Goal: Information Seeking & Learning: Learn about a topic

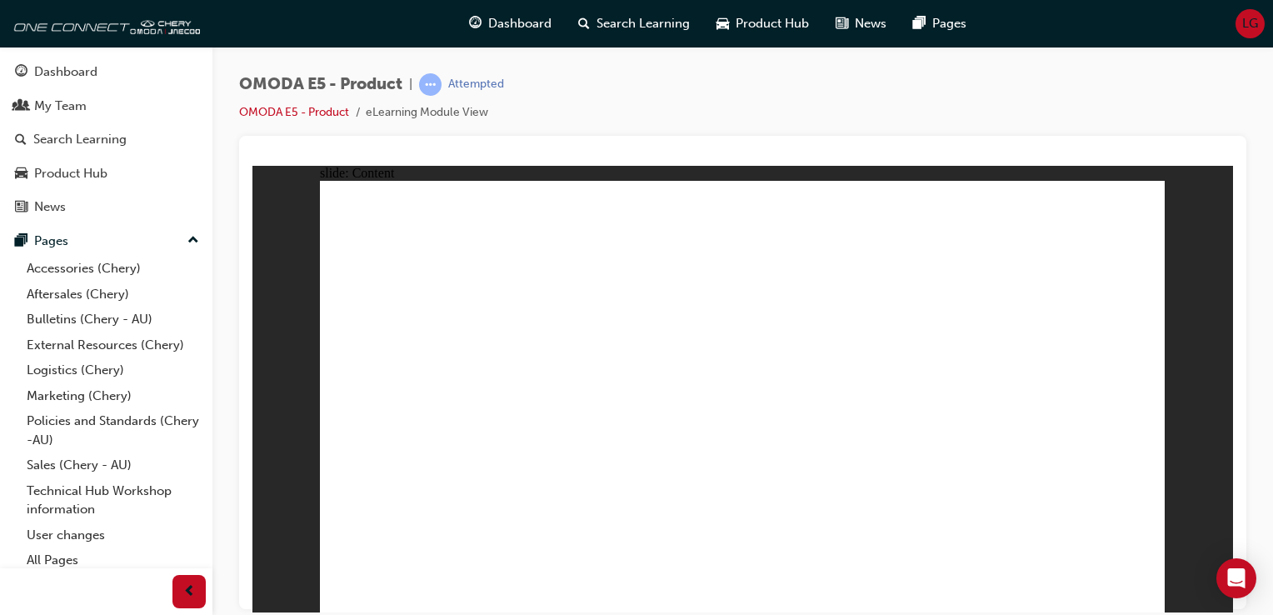
drag, startPoint x: 538, startPoint y: 270, endPoint x: 513, endPoint y: 376, distance: 109.0
click at [1166, 197] on div "slide: Content Rectangle 1 Rectangle 1 close.png Swipe down for quick access me…" at bounding box center [743, 389] width 981 height 448
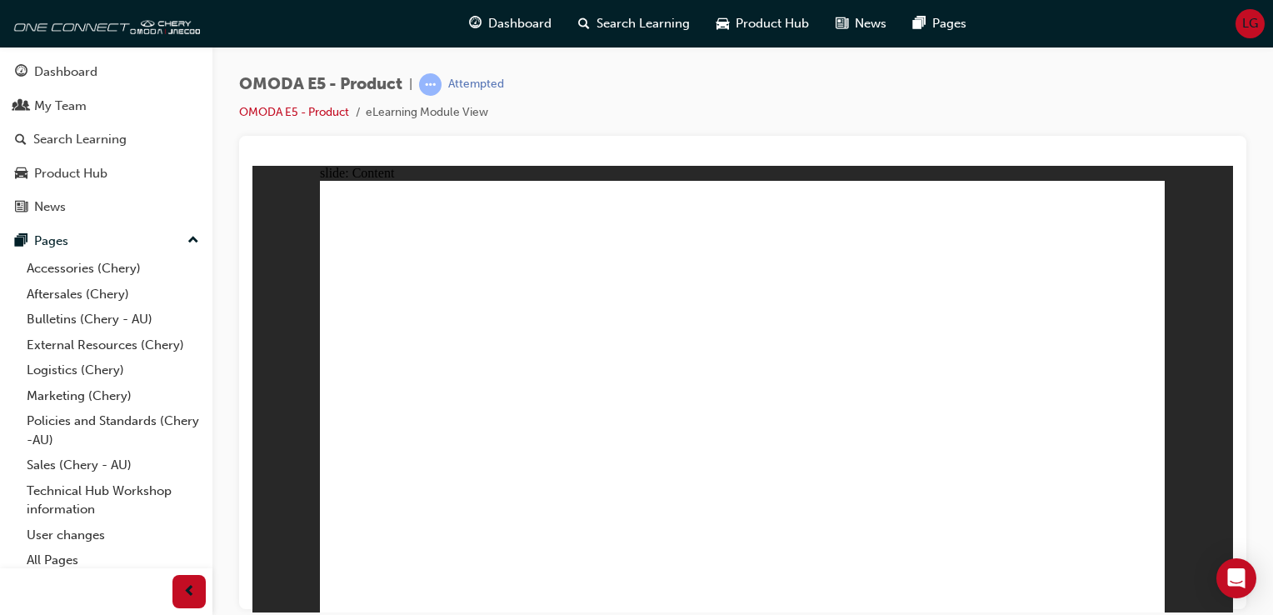
drag, startPoint x: 758, startPoint y: 248, endPoint x: 733, endPoint y: 223, distance: 35.4
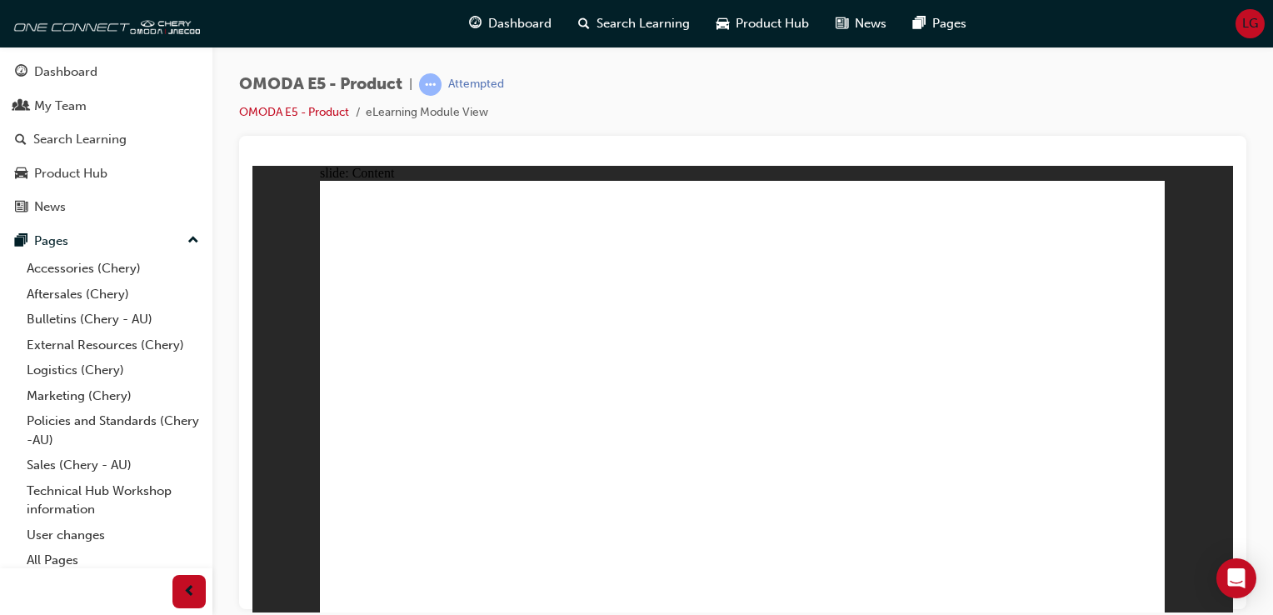
drag, startPoint x: 473, startPoint y: 457, endPoint x: 540, endPoint y: 363, distance: 115.9
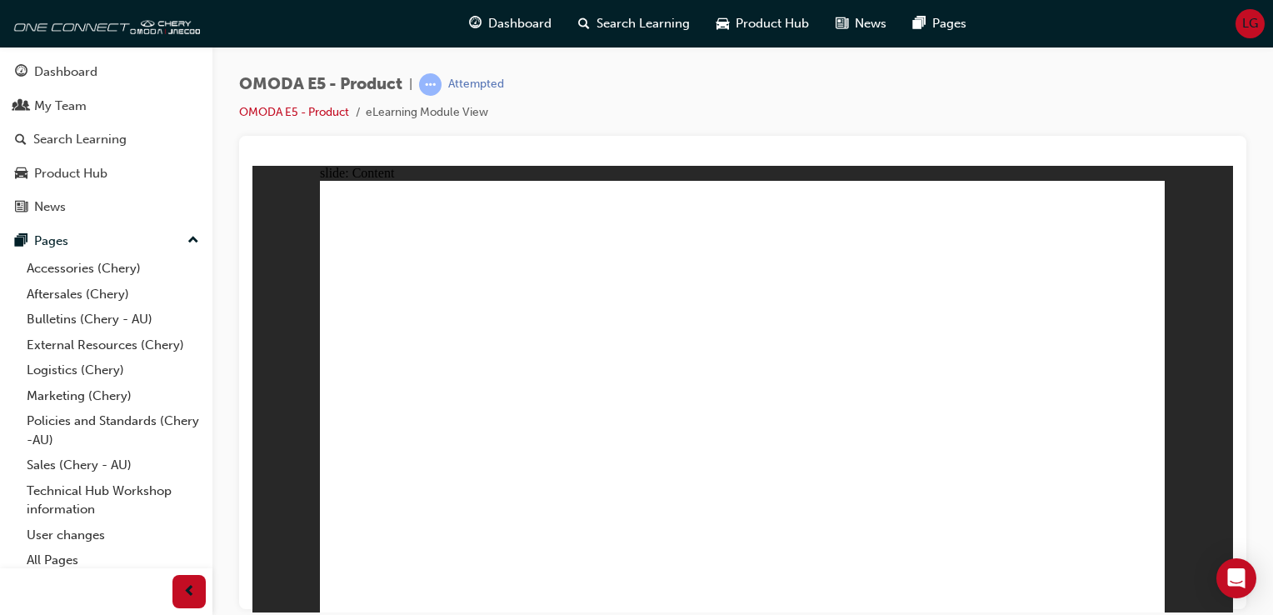
radio input "true"
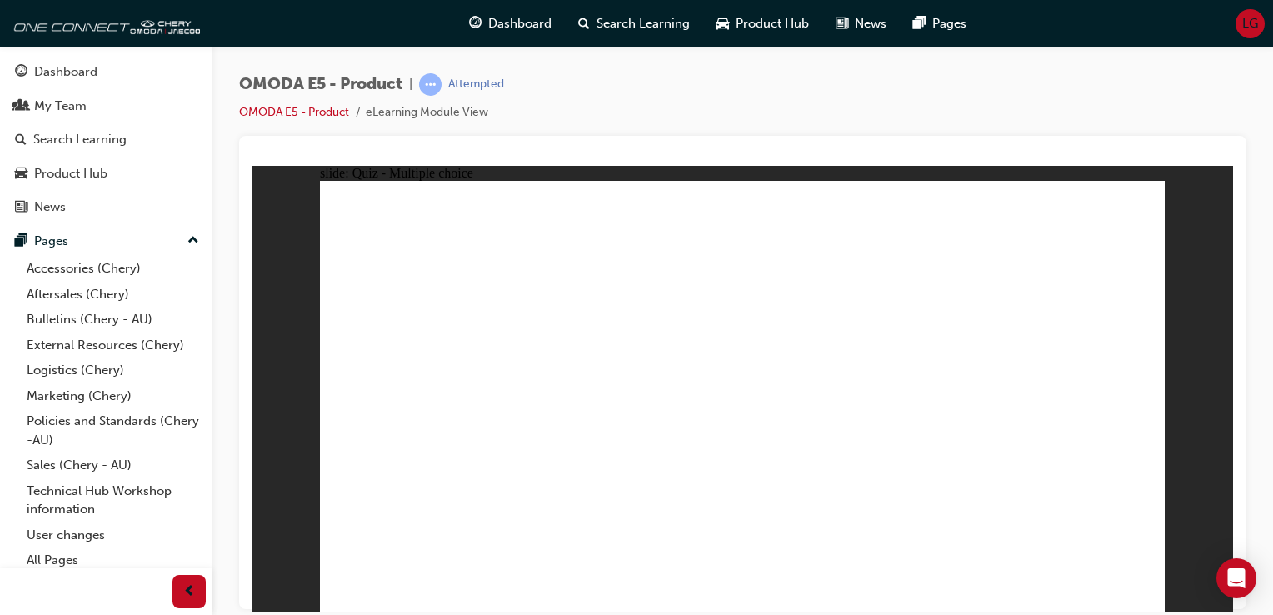
radio input "true"
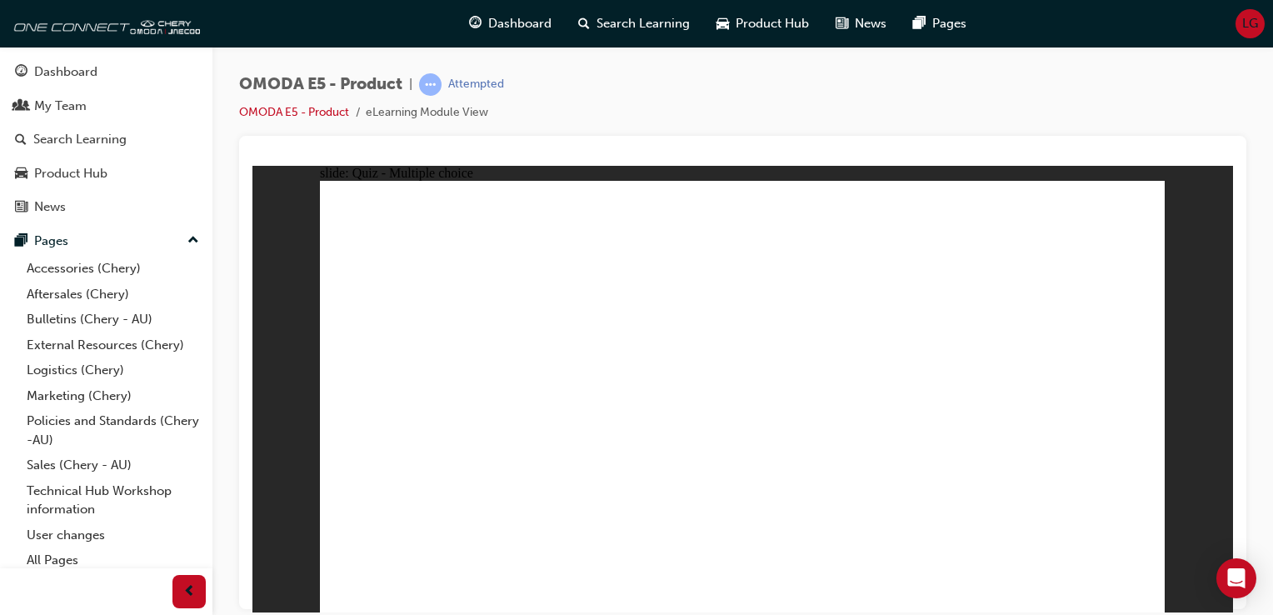
radio input "true"
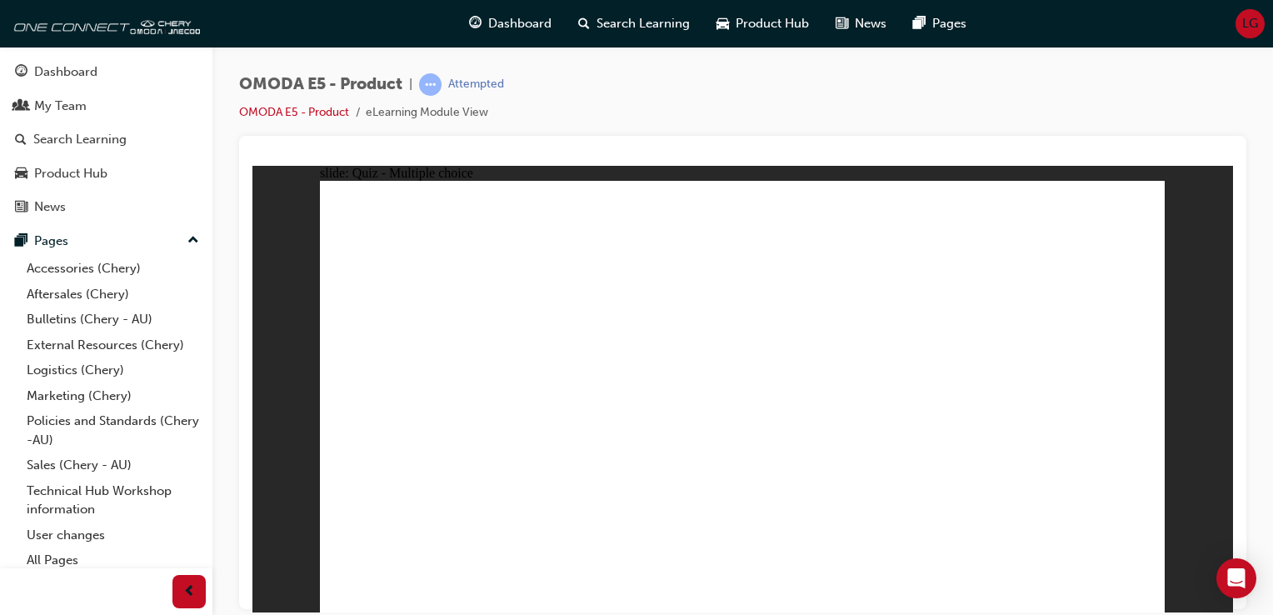
radio input "true"
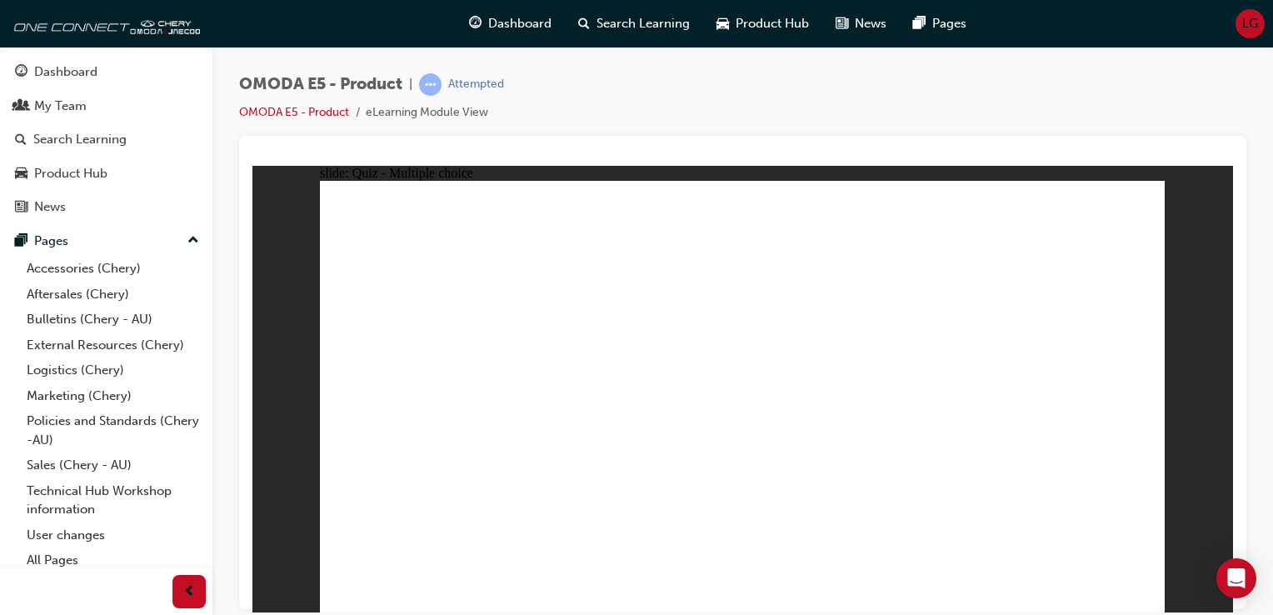
radio input "true"
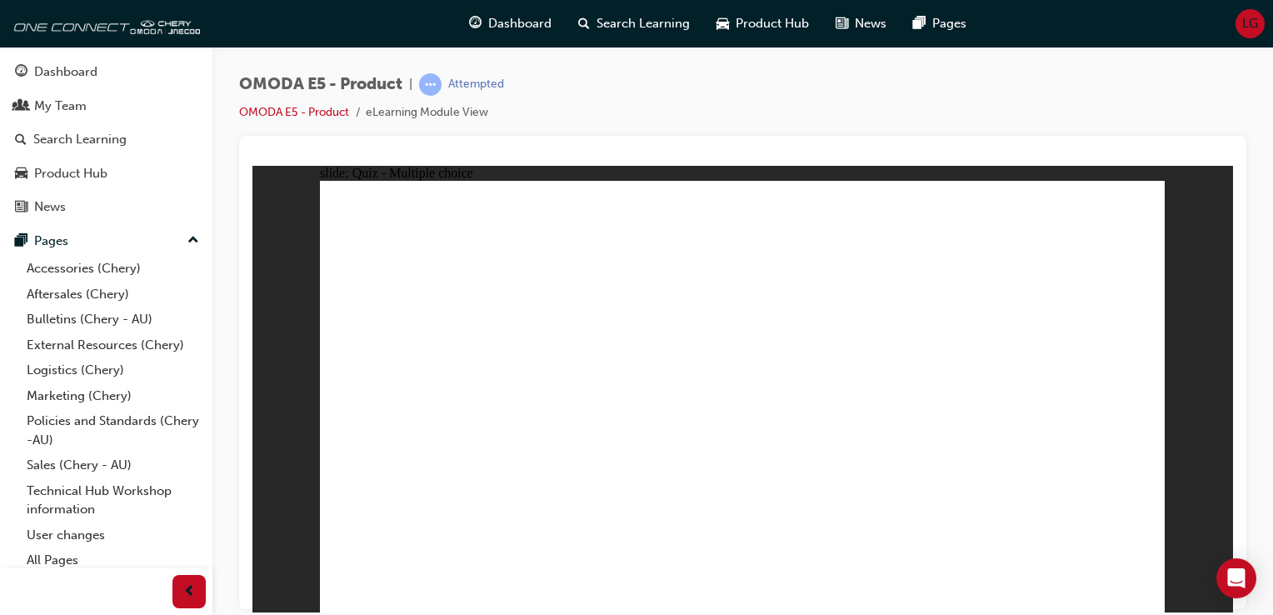
radio input "true"
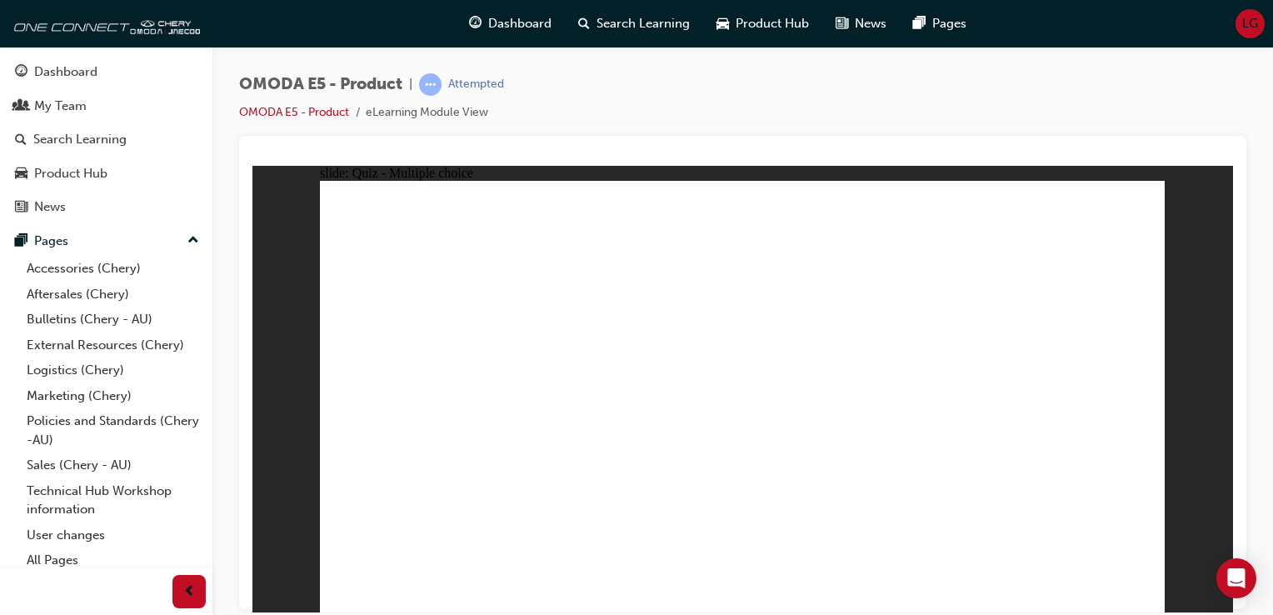
radio input "true"
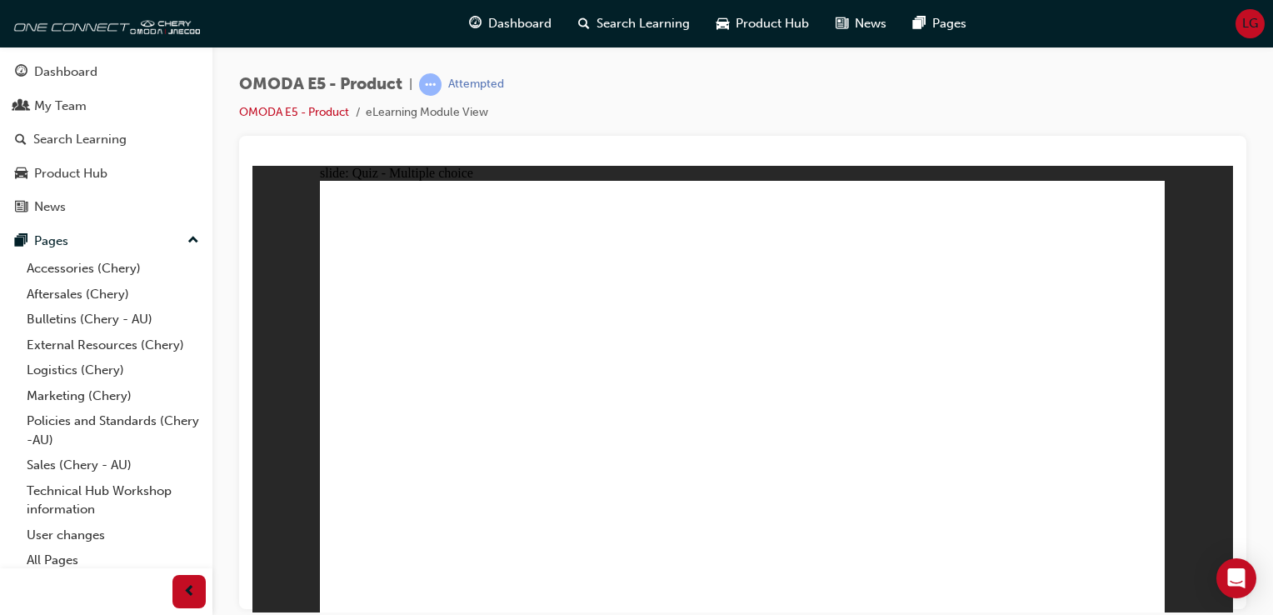
radio input "true"
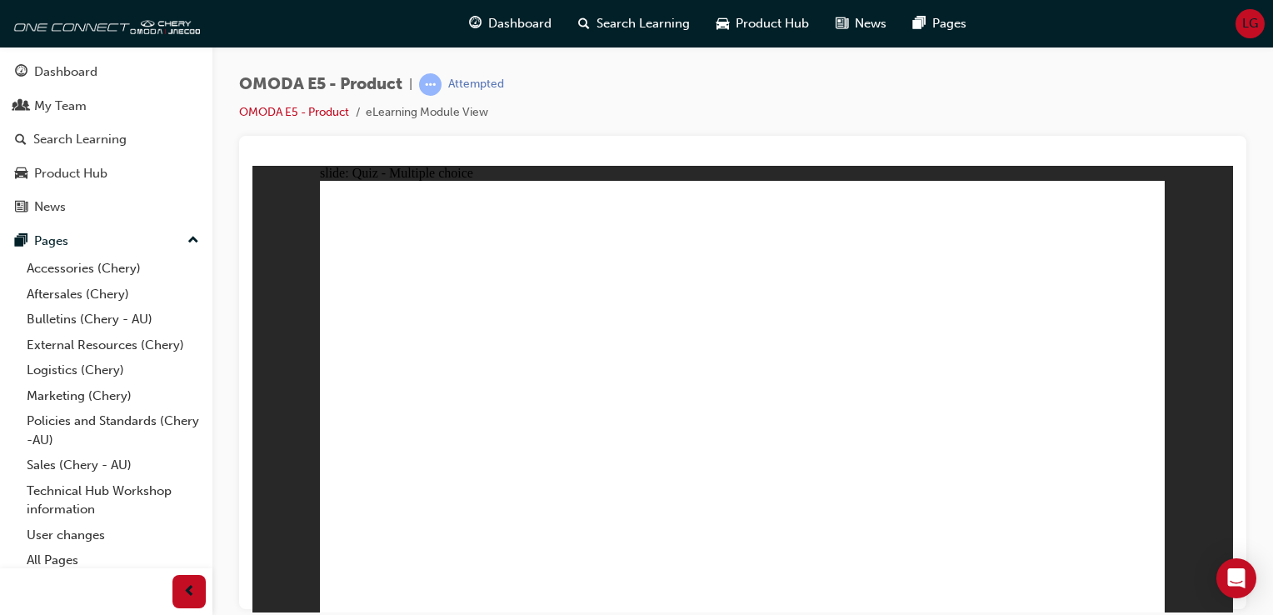
radio input "true"
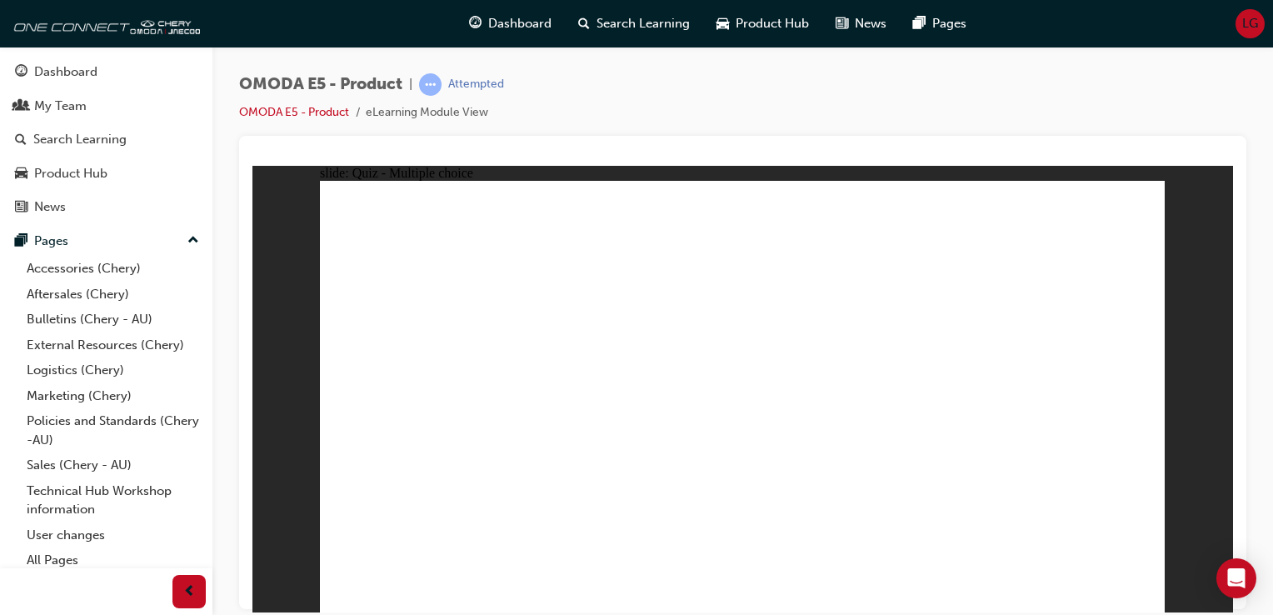
radio input "true"
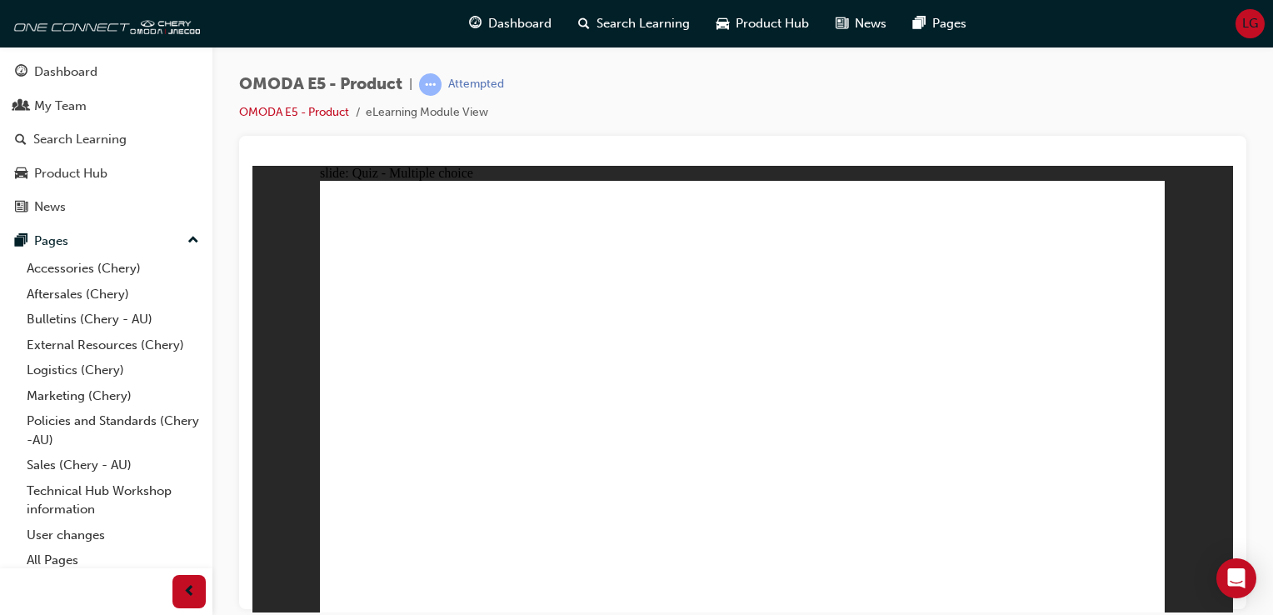
radio input "true"
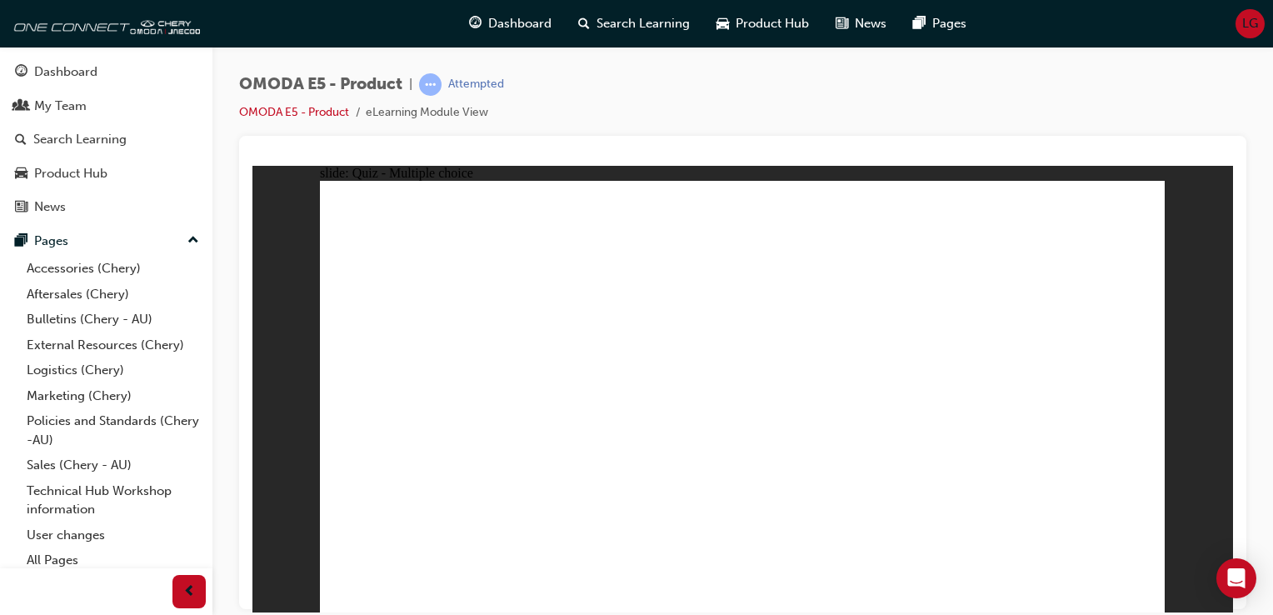
radio input "true"
